Goal: Information Seeking & Learning: Learn about a topic

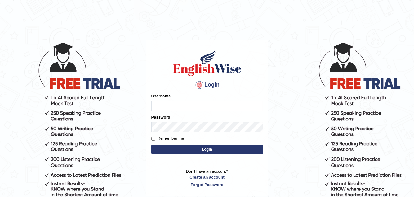
type input "Akriti_Rasaili"
click at [206, 147] on button "Login" at bounding box center [207, 148] width 112 height 9
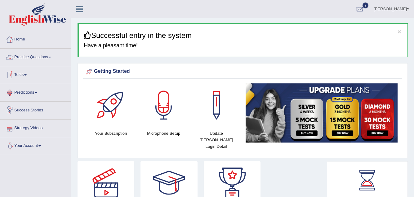
click at [39, 57] on link "Practice Questions" at bounding box center [35, 56] width 71 height 16
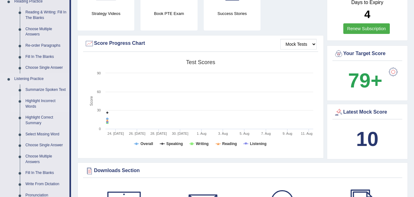
scroll to position [186, 0]
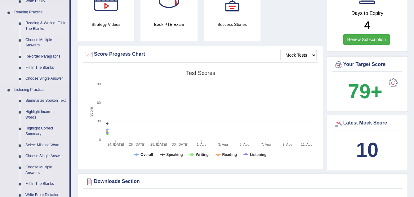
click at [41, 24] on link "Reading & Writing: Fill In The Blanks" at bounding box center [46, 26] width 47 height 16
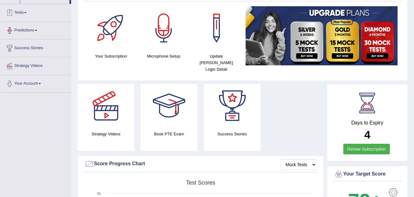
scroll to position [171, 0]
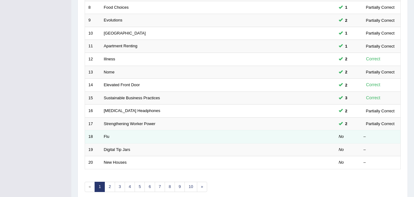
scroll to position [215, 0]
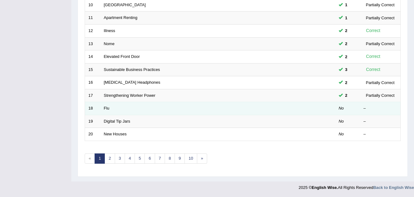
click at [118, 109] on td "Flu" at bounding box center [195, 108] width 188 height 13
click at [344, 108] on em "No" at bounding box center [341, 108] width 5 height 5
click at [341, 108] on em "No" at bounding box center [341, 108] width 5 height 5
click at [108, 107] on link "Flu" at bounding box center [107, 108] width 6 height 5
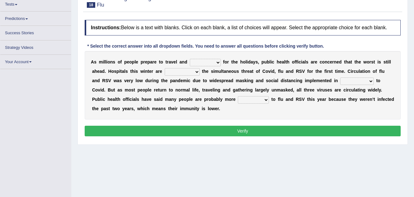
scroll to position [70, 0]
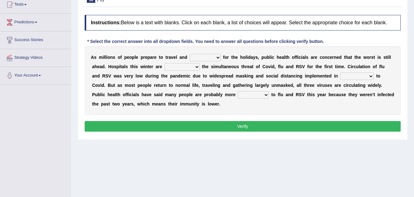
click at [207, 58] on select "gather hide slumber migrate" at bounding box center [205, 57] width 31 height 7
select select "gather"
click at [190, 54] on select "gather hide slumber migrate" at bounding box center [205, 57] width 31 height 7
click at [180, 66] on select "facing accounting challenging constructing" at bounding box center [182, 66] width 35 height 7
select select "challenging"
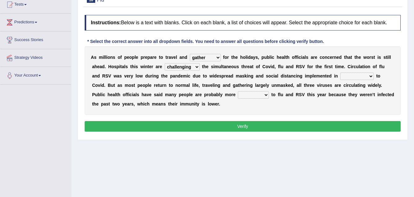
click at [165, 63] on select "facing accounting challenging constructing" at bounding box center [182, 66] width 35 height 7
click at [354, 75] on select "comparison response place order" at bounding box center [358, 75] width 34 height 7
select select "order"
click at [341, 72] on select "comparison response place order" at bounding box center [358, 75] width 34 height 7
click at [248, 93] on select "attainable sensible vulnerable accessible" at bounding box center [253, 94] width 31 height 7
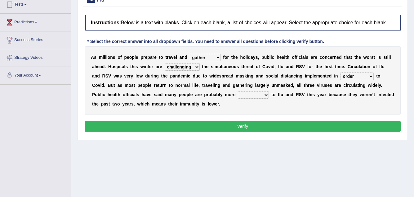
select select "vulnerable"
click at [238, 91] on select "attainable sensible vulnerable accessible" at bounding box center [253, 94] width 31 height 7
click at [264, 94] on select "attainable sensible vulnerable accessible" at bounding box center [253, 94] width 31 height 7
click at [238, 91] on select "attainable sensible vulnerable accessible" at bounding box center [253, 94] width 31 height 7
click at [197, 66] on select "facing accounting challenging constructing" at bounding box center [182, 66] width 35 height 7
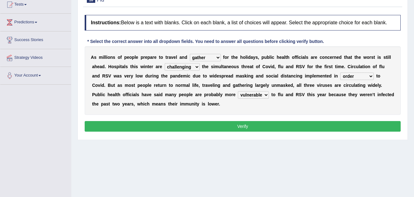
click at [210, 54] on select "gather hide slumber migrate" at bounding box center [205, 57] width 31 height 7
click at [190, 54] on select "gather hide slumber migrate" at bounding box center [205, 57] width 31 height 7
click at [213, 55] on select "gather hide slumber migrate" at bounding box center [205, 57] width 31 height 7
select select "hide"
click at [190, 54] on select "gather hide slumber migrate" at bounding box center [205, 57] width 31 height 7
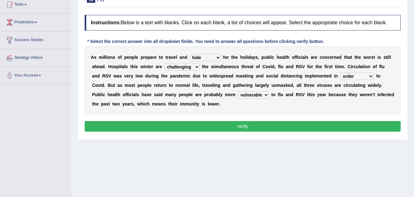
click at [255, 126] on button "Verify" at bounding box center [243, 126] width 316 height 11
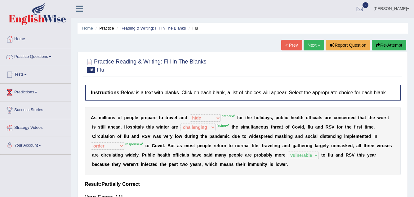
scroll to position [0, 0]
click at [388, 41] on button "Re-Attempt" at bounding box center [389, 45] width 34 height 11
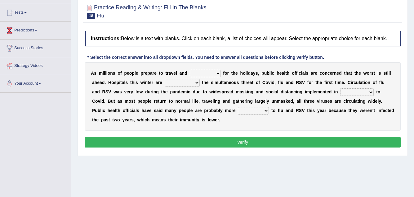
click at [209, 73] on select "gather hide slumber migrate" at bounding box center [205, 73] width 31 height 7
select select "gather"
click at [190, 70] on select "gather hide slumber migrate" at bounding box center [205, 73] width 31 height 7
click at [190, 84] on select "facing accounting challenging constructing" at bounding box center [182, 82] width 35 height 7
select select "challenging"
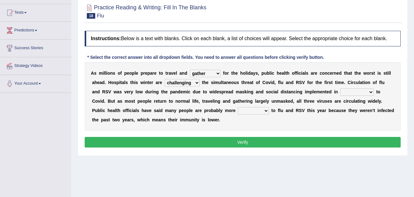
click at [165, 79] on select "facing accounting challenging constructing" at bounding box center [182, 82] width 35 height 7
click at [357, 92] on select "comparison response place order" at bounding box center [358, 91] width 34 height 7
select select "place"
click at [341, 88] on select "comparison response place order" at bounding box center [358, 91] width 34 height 7
click at [255, 112] on select "attainable sensible vulnerable accessible" at bounding box center [253, 110] width 31 height 7
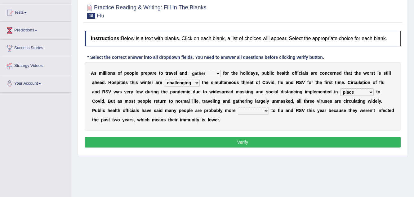
select select "accessible"
click at [238, 107] on select "attainable sensible vulnerable accessible" at bounding box center [253, 110] width 31 height 7
click at [252, 145] on button "Verify" at bounding box center [243, 142] width 316 height 11
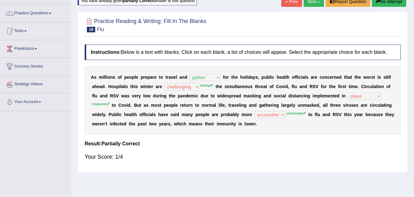
scroll to position [31, 0]
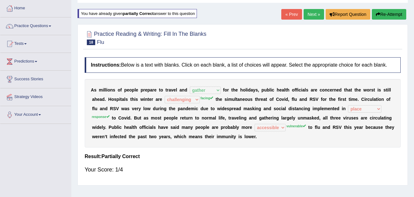
click at [380, 11] on button "Re-Attempt" at bounding box center [389, 14] width 34 height 11
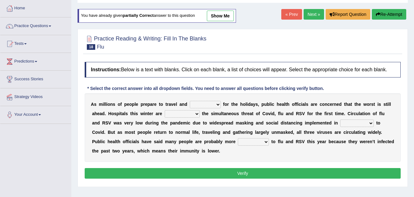
select select "gather"
click at [190, 101] on select "gather hide slumber migrate" at bounding box center [205, 104] width 31 height 7
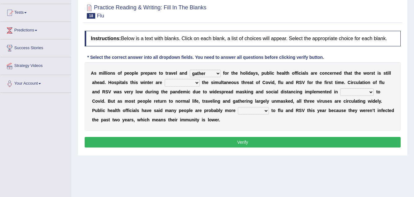
click at [181, 77] on div "A s m i l l i o n s o f p e o p l e p r e p a r e t o t r a v e l a n d gather …" at bounding box center [243, 96] width 316 height 68
click at [181, 80] on select "facing accounting challenging constructing" at bounding box center [182, 82] width 35 height 7
select select "facing"
click at [165, 79] on select "facing accounting challenging constructing" at bounding box center [182, 82] width 35 height 7
click at [351, 92] on select "comparison response place order" at bounding box center [358, 91] width 34 height 7
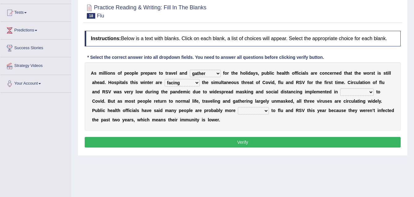
select select "place"
click at [341, 88] on select "comparison response place order" at bounding box center [358, 91] width 34 height 7
click at [255, 111] on select "attainable sensible vulnerable accessible" at bounding box center [253, 110] width 31 height 7
select select "vulnerable"
click at [238, 107] on select "attainable sensible vulnerable accessible" at bounding box center [253, 110] width 31 height 7
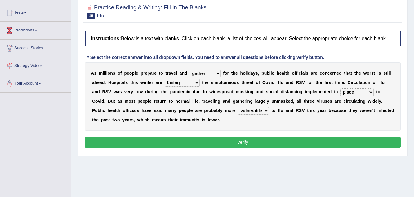
click at [257, 139] on button "Verify" at bounding box center [243, 142] width 316 height 11
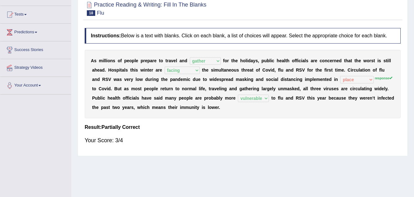
scroll to position [0, 0]
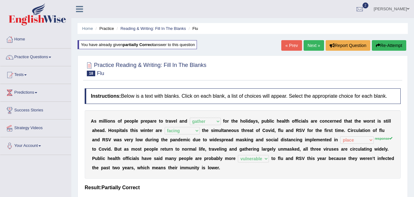
click at [319, 47] on link "Next »" at bounding box center [314, 45] width 20 height 11
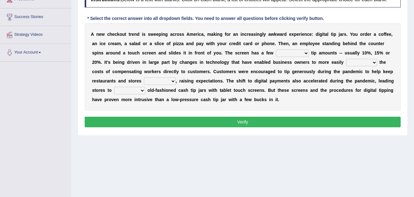
scroll to position [93, 0]
click at [299, 54] on select "suggested combined exceptional rigorous" at bounding box center [292, 52] width 33 height 7
select select "exceptional"
click at [276, 49] on select "suggested combined exceptional rigorous" at bounding box center [292, 52] width 33 height 7
drag, startPoint x: 165, startPoint y: 125, endPoint x: 318, endPoint y: 160, distance: 157.6
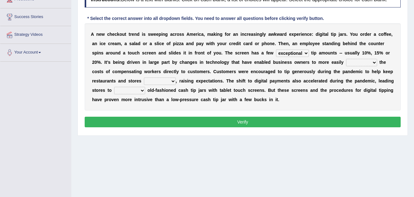
click at [357, 62] on select "abide covet diverge shift" at bounding box center [361, 62] width 31 height 7
click at [346, 59] on select "abide covet diverge shift" at bounding box center [361, 62] width 31 height 7
click at [369, 61] on select "abide covet diverge shift" at bounding box center [361, 62] width 31 height 7
select select "shift"
click at [346, 59] on select "abide covet diverge shift" at bounding box center [361, 62] width 31 height 7
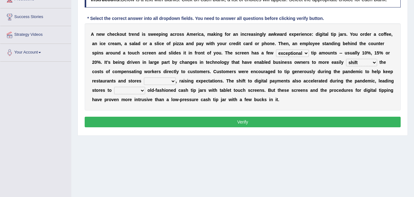
click at [153, 81] on select "afloat overlapped affable concise" at bounding box center [160, 80] width 32 height 7
select select "overlapped"
click at [144, 77] on select "afloat overlapped affable concise" at bounding box center [160, 80] width 32 height 7
click at [120, 90] on select "replace exchange occupy retrieve" at bounding box center [129, 90] width 31 height 7
select select "occupy"
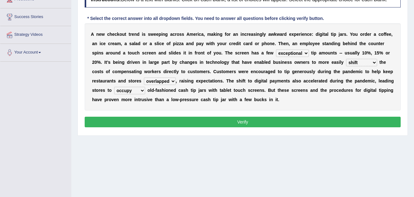
click at [114, 87] on select "replace exchange occupy retrieve" at bounding box center [129, 90] width 31 height 7
click at [158, 116] on button "Verify" at bounding box center [243, 121] width 316 height 11
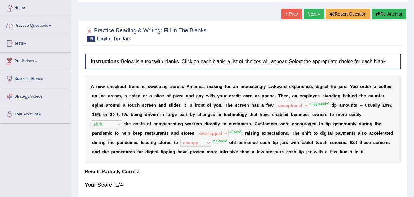
scroll to position [31, 0]
click at [381, 11] on button "Re-Attempt" at bounding box center [389, 14] width 34 height 11
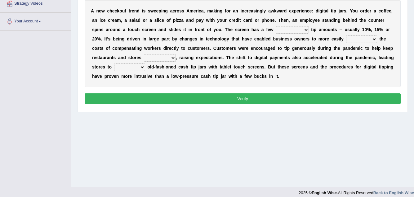
click at [296, 30] on select "suggested combined exceptional rigorous" at bounding box center [292, 29] width 33 height 7
select select "suggested"
click at [276, 26] on select "suggested combined exceptional rigorous" at bounding box center [292, 29] width 33 height 7
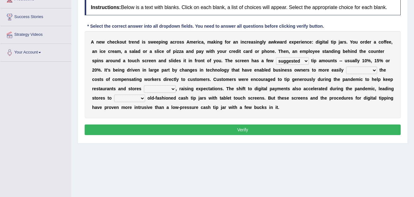
click at [353, 65] on div "A n e w c h e c k o u t t r e n d i s s w e e p i n g a c r o s s A [PERSON_NAM…" at bounding box center [243, 74] width 316 height 87
click at [355, 68] on select "abide covet diverge shift" at bounding box center [361, 69] width 31 height 7
select select "abide"
click at [346, 66] on select "abide covet diverge shift" at bounding box center [361, 69] width 31 height 7
click at [156, 84] on div "A n e w c h e c k o u t t r e n d i s s w e e p i n g a c r o s s A [PERSON_NAM…" at bounding box center [243, 74] width 316 height 87
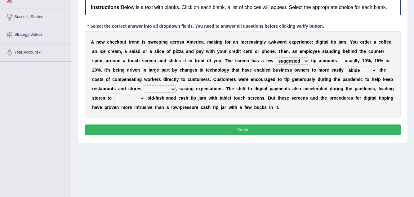
click at [160, 87] on select "afloat overlapped affable concise" at bounding box center [160, 88] width 32 height 7
select select "overlapped"
click at [144, 85] on select "afloat overlapped affable concise" at bounding box center [160, 88] width 32 height 7
click at [135, 100] on select "replace exchange occupy retrieve" at bounding box center [129, 97] width 31 height 7
click at [114, 94] on select "replace exchange occupy retrieve" at bounding box center [129, 97] width 31 height 7
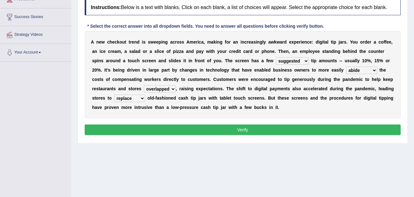
click at [141, 99] on select "replace exchange occupy retrieve" at bounding box center [129, 97] width 31 height 7
select select "exchange"
click at [114, 94] on select "replace exchange occupy retrieve" at bounding box center [129, 97] width 31 height 7
click at [201, 127] on button "Verify" at bounding box center [243, 129] width 316 height 11
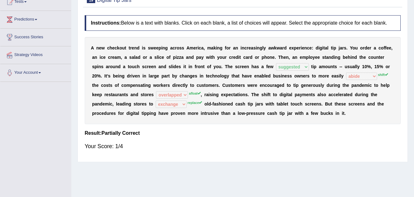
scroll to position [62, 0]
